Goal: Transaction & Acquisition: Subscribe to service/newsletter

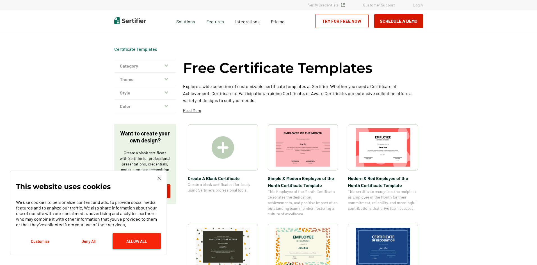
click at [135, 241] on button "Allow All" at bounding box center [137, 241] width 48 height 16
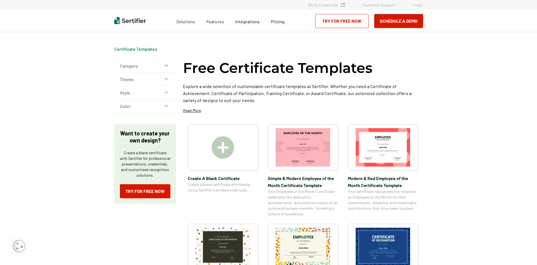
click at [225, 150] on img at bounding box center [223, 148] width 22 height 22
